Goal: Communication & Community: Share content

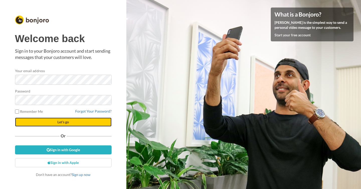
click at [61, 121] on span "Let's go" at bounding box center [63, 122] width 12 height 4
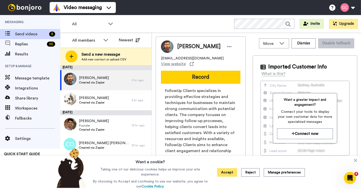
click at [228, 172] on button "Accept" at bounding box center [227, 172] width 20 height 9
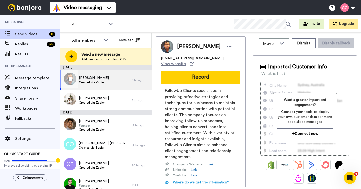
click at [108, 81] on div "Koray Ertan Created via Zapier" at bounding box center [95, 80] width 71 height 20
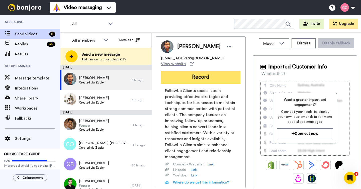
click at [192, 79] on button "Record" at bounding box center [200, 77] width 79 height 13
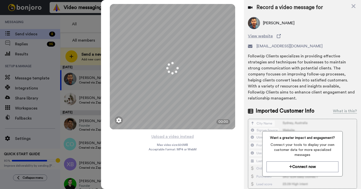
scroll to position [70, 0]
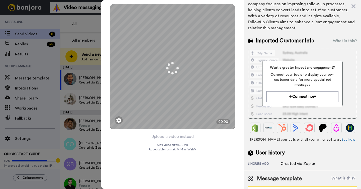
click at [302, 189] on div "Send your own videos" at bounding box center [298, 191] width 92 height 5
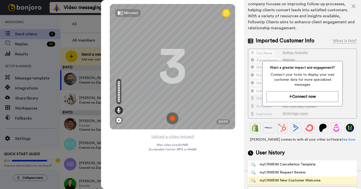
click at [299, 178] on div "myCRMSIM New Customer Welcome" at bounding box center [286, 180] width 70 height 5
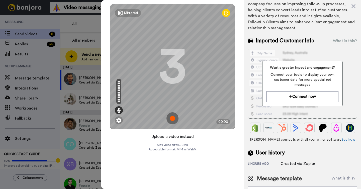
click at [186, 135] on button "Upload a video instead" at bounding box center [172, 136] width 45 height 7
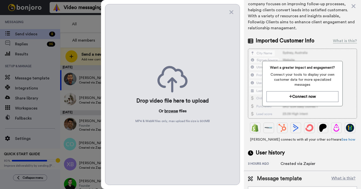
click at [174, 111] on button "browse" at bounding box center [171, 111] width 14 height 6
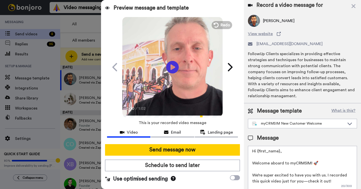
scroll to position [20, 0]
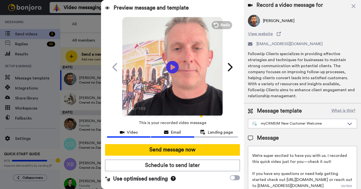
click at [170, 136] on button "Email" at bounding box center [172, 132] width 43 height 9
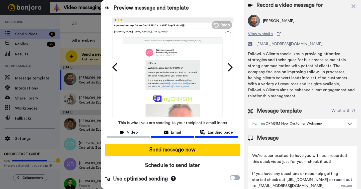
click at [209, 131] on span "Landing page" at bounding box center [220, 132] width 25 height 6
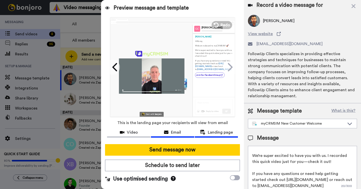
click at [183, 131] on div "Email" at bounding box center [172, 132] width 43 height 6
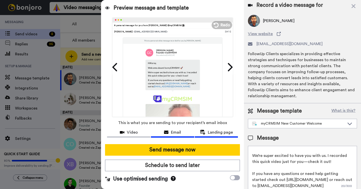
click at [214, 135] on span "Landing page" at bounding box center [220, 132] width 25 height 6
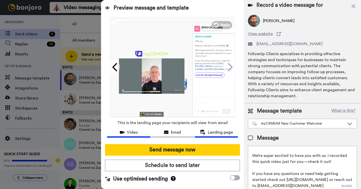
click at [133, 132] on span "Video" at bounding box center [132, 132] width 11 height 6
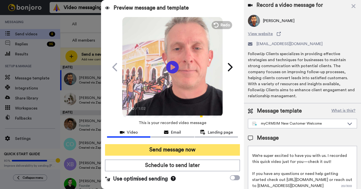
click at [168, 151] on button "Send message now" at bounding box center [172, 150] width 135 height 12
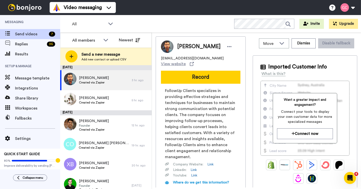
scroll to position [0, 0]
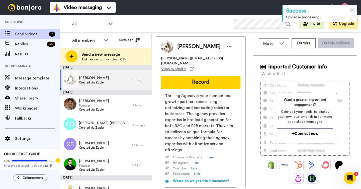
click at [120, 80] on div "Bernardo Balroa Created via Zapier" at bounding box center [95, 80] width 71 height 20
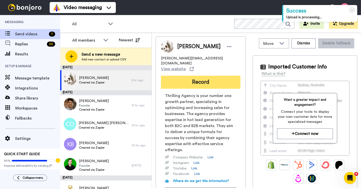
click at [204, 76] on button "Record" at bounding box center [200, 82] width 79 height 13
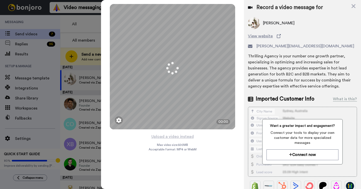
scroll to position [64, 0]
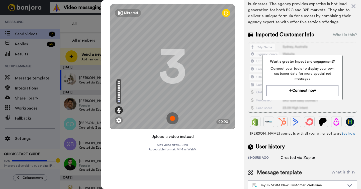
click at [185, 137] on button "Upload a video instead" at bounding box center [172, 136] width 45 height 7
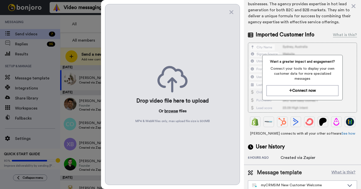
click at [174, 109] on button "browse" at bounding box center [171, 111] width 14 height 6
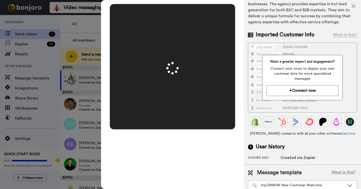
scroll to position [0, 0]
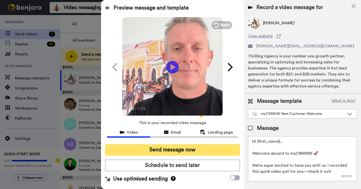
click at [201, 149] on button "Send message now" at bounding box center [172, 150] width 135 height 12
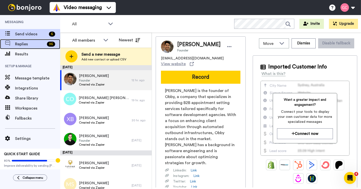
click at [34, 45] on span "Replies" at bounding box center [30, 44] width 30 height 6
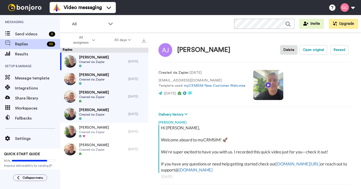
scroll to position [18, 0]
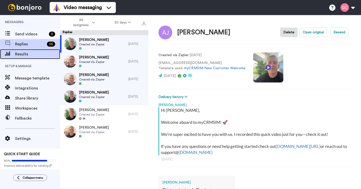
click at [33, 52] on span "Results" at bounding box center [37, 54] width 45 height 6
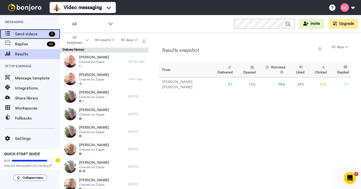
click at [33, 36] on span "Send videos" at bounding box center [31, 34] width 32 height 6
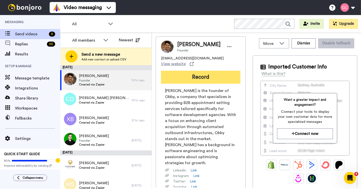
click at [173, 75] on button "Record" at bounding box center [200, 77] width 79 height 13
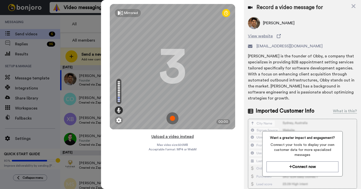
click at [177, 137] on button "Upload a video instead" at bounding box center [172, 136] width 45 height 7
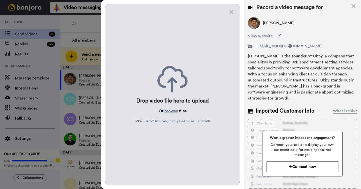
scroll to position [70, 0]
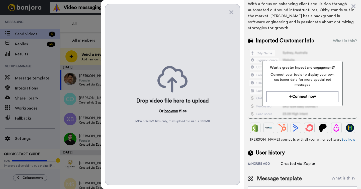
click at [172, 113] on button "browse" at bounding box center [171, 111] width 14 height 6
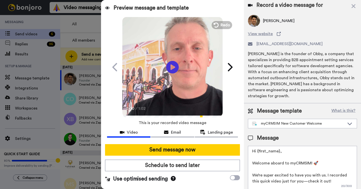
scroll to position [20, 0]
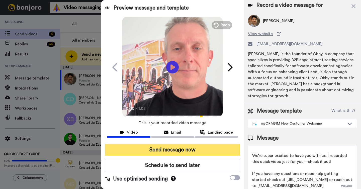
click at [170, 152] on button "Send message now" at bounding box center [172, 150] width 135 height 12
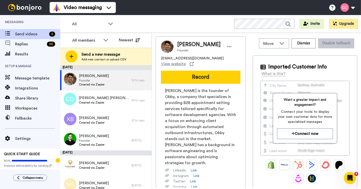
scroll to position [0, 0]
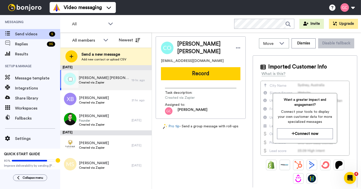
click at [105, 79] on div "Connor O'Hara Created via Zapier" at bounding box center [95, 80] width 71 height 20
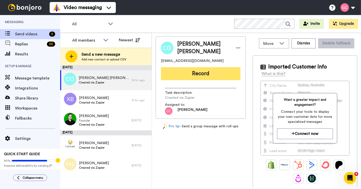
click at [197, 75] on button "Record" at bounding box center [200, 73] width 79 height 13
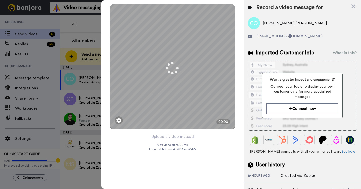
scroll to position [18, 0]
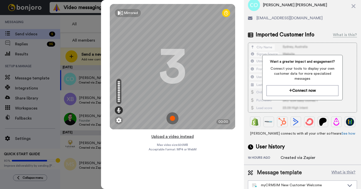
click at [192, 139] on button "Upload a video instead" at bounding box center [172, 136] width 45 height 7
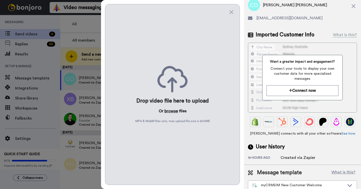
click at [174, 111] on button "browse" at bounding box center [171, 111] width 14 height 6
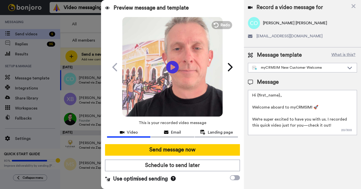
scroll to position [0, 0]
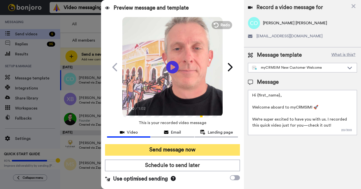
click at [185, 149] on button "Send message now" at bounding box center [172, 150] width 135 height 12
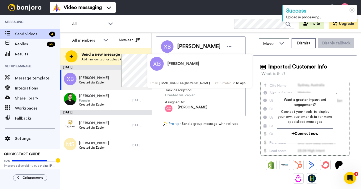
click at [223, 170] on div "[PERSON_NAME] [EMAIL_ADDRESS][DOMAIN_NAME] Record Task description : Created vi…" at bounding box center [201, 111] width 90 height 151
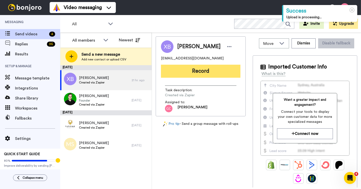
click at [214, 71] on button "Record" at bounding box center [200, 71] width 79 height 13
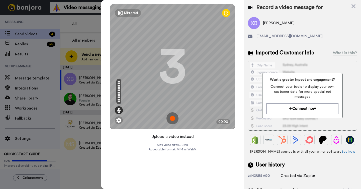
click at [157, 135] on button "Upload a video instead" at bounding box center [172, 136] width 45 height 7
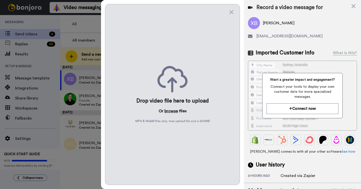
click at [169, 110] on button "browse" at bounding box center [171, 111] width 14 height 6
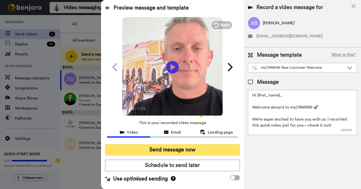
click at [212, 154] on button "Send message now" at bounding box center [172, 150] width 135 height 12
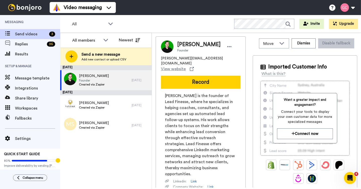
click at [196, 93] on span "[PERSON_NAME] is the founder of Lead Finesse, where he specializes in helping c…" at bounding box center [200, 135] width 71 height 84
click at [197, 76] on button "Record" at bounding box center [200, 82] width 79 height 13
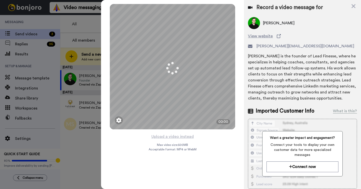
scroll to position [76, 0]
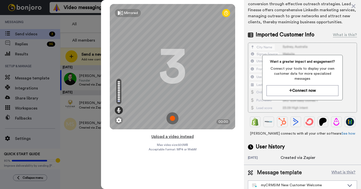
click at [192, 137] on button "Upload a video instead" at bounding box center [172, 136] width 45 height 7
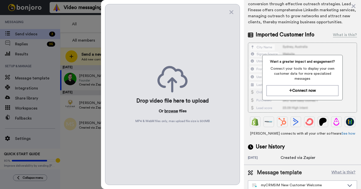
click at [172, 111] on button "browse" at bounding box center [171, 111] width 14 height 6
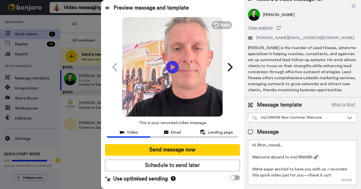
scroll to position [0, 0]
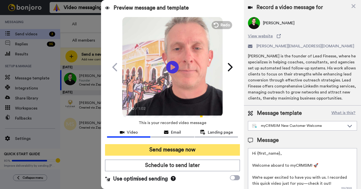
click at [155, 148] on button "Send message now" at bounding box center [172, 150] width 135 height 12
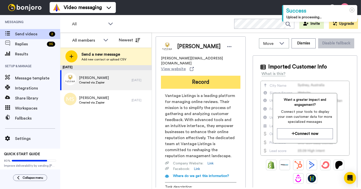
click at [185, 76] on button "Record" at bounding box center [200, 82] width 79 height 13
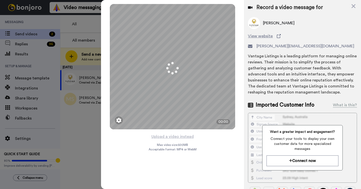
scroll to position [49, 0]
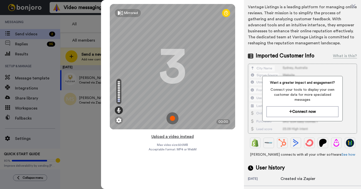
click at [180, 139] on button "Upload a video instead" at bounding box center [172, 136] width 45 height 7
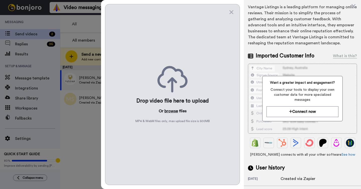
click at [177, 112] on button "browse" at bounding box center [171, 111] width 14 height 6
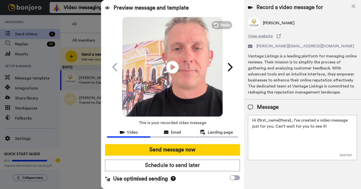
scroll to position [0, 0]
type textarea "Hi {first_name}, Welcome aboard to myCRMSIM! 🚀 We’re super excited to have you …"
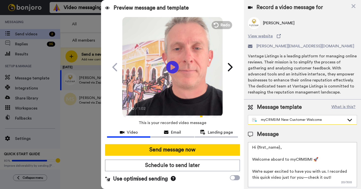
scroll to position [2, 0]
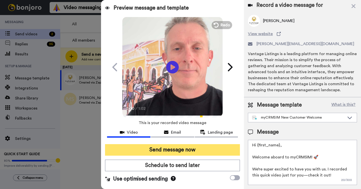
click at [208, 149] on button "Send message now" at bounding box center [172, 150] width 135 height 12
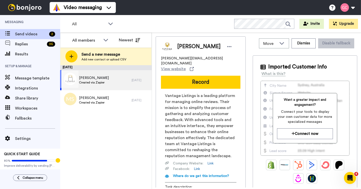
scroll to position [0, 0]
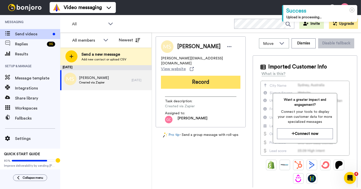
click at [203, 76] on button "Record" at bounding box center [200, 82] width 79 height 13
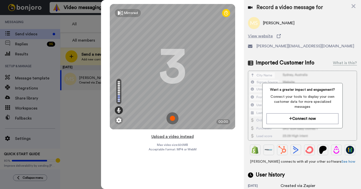
click at [173, 138] on button "Upload a video instead" at bounding box center [172, 136] width 45 height 7
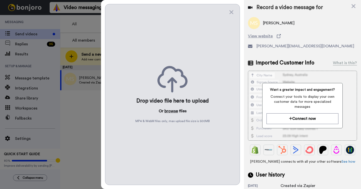
click at [173, 113] on button "browse" at bounding box center [171, 111] width 14 height 6
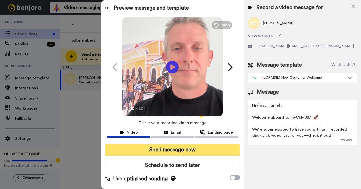
click at [215, 148] on button "Send message now" at bounding box center [172, 150] width 135 height 12
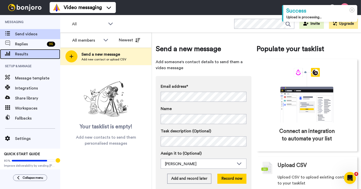
click at [38, 55] on span "Results" at bounding box center [37, 54] width 45 height 6
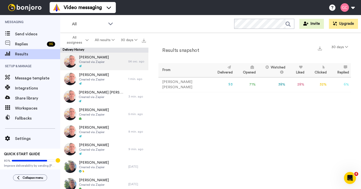
scroll to position [35, 0]
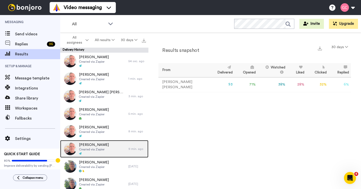
click at [115, 144] on div "[PERSON_NAME] Created via Zapier" at bounding box center [94, 149] width 68 height 18
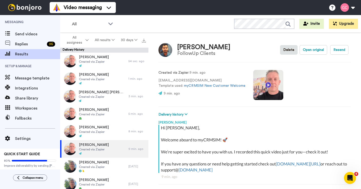
click at [267, 85] on video at bounding box center [268, 85] width 30 height 30
click at [259, 91] on video at bounding box center [268, 85] width 30 height 30
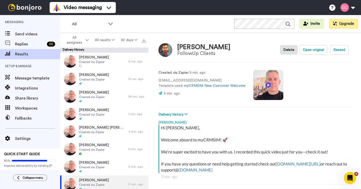
type textarea "x"
